Goal: Use online tool/utility: Use online tool/utility

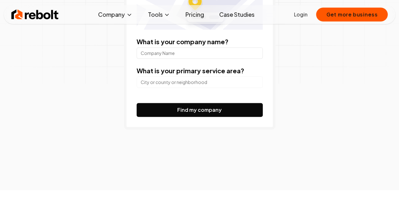
scroll to position [95, 0]
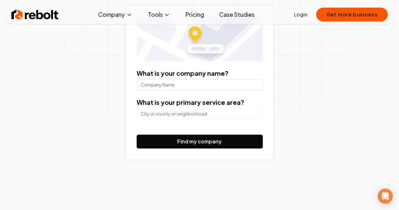
click at [168, 82] on input "What is your company name?" at bounding box center [200, 84] width 126 height 11
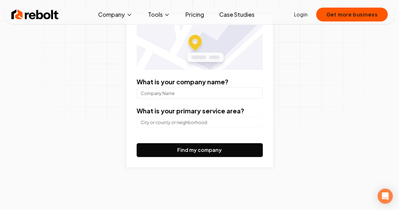
scroll to position [63, 0]
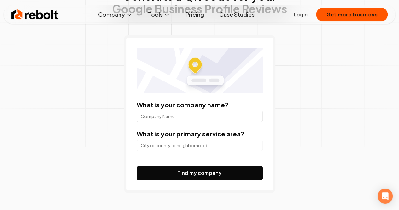
click at [167, 114] on input "What is your company name?" at bounding box center [200, 116] width 126 height 11
type input "Perio Ltd."
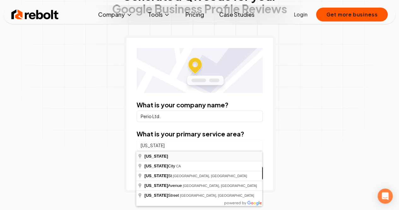
type input "[US_STATE]"
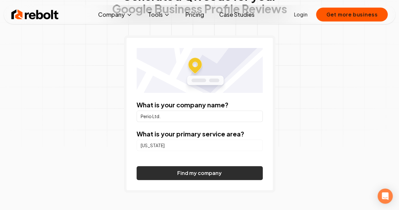
click at [191, 171] on button "Find my company" at bounding box center [200, 173] width 126 height 14
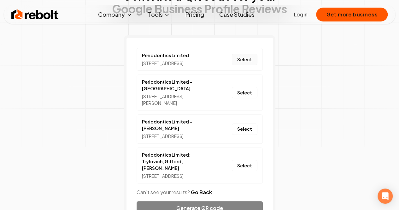
click at [243, 63] on button "Select" at bounding box center [245, 59] width 26 height 11
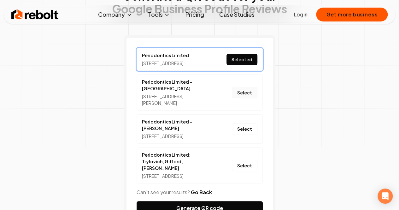
click at [248, 98] on button "Select" at bounding box center [245, 92] width 26 height 11
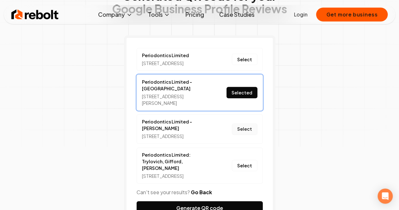
click at [242, 135] on button "Select" at bounding box center [245, 128] width 26 height 11
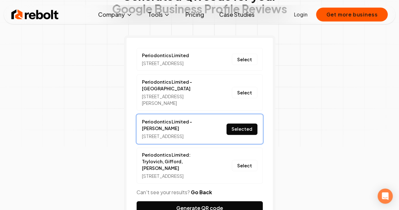
click at [241, 69] on li "Periodontics Limited [STREET_ADDRESS] Select" at bounding box center [200, 59] width 126 height 23
click at [243, 63] on button "Select" at bounding box center [245, 59] width 26 height 11
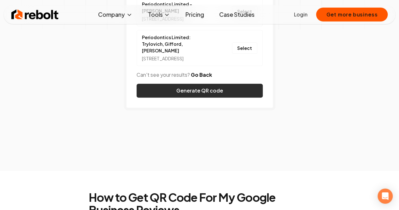
scroll to position [158, 0]
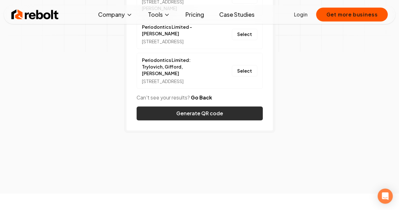
click at [219, 120] on button "Generate QR code" at bounding box center [200, 113] width 126 height 14
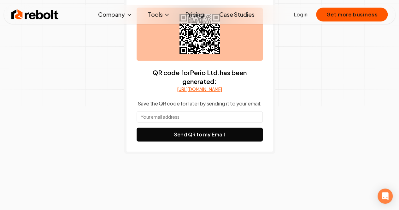
scroll to position [63, 0]
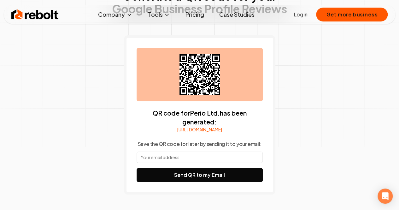
drag, startPoint x: 164, startPoint y: 164, endPoint x: 170, endPoint y: 153, distance: 12.7
click at [164, 163] on input "text" at bounding box center [200, 157] width 126 height 11
type input "[EMAIL_ADDRESS][DOMAIN_NAME]"
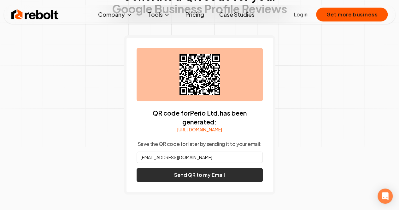
click at [193, 182] on button "Send QR to my Email" at bounding box center [200, 175] width 126 height 14
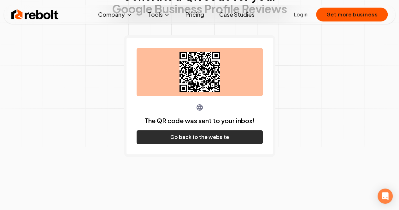
click at [193, 138] on button "Go back to the website" at bounding box center [200, 137] width 126 height 14
